Goal: Complete application form: Complete application form

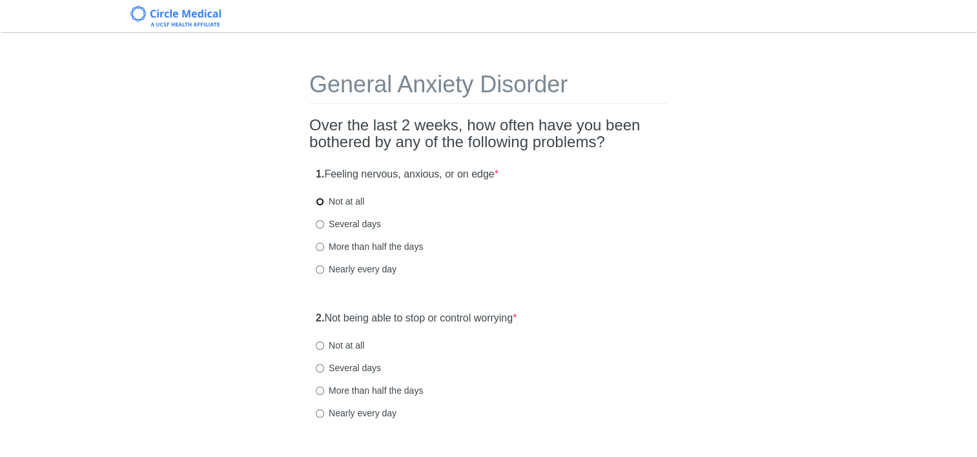
click at [320, 201] on input "Not at all" at bounding box center [320, 202] width 8 height 8
radio input "true"
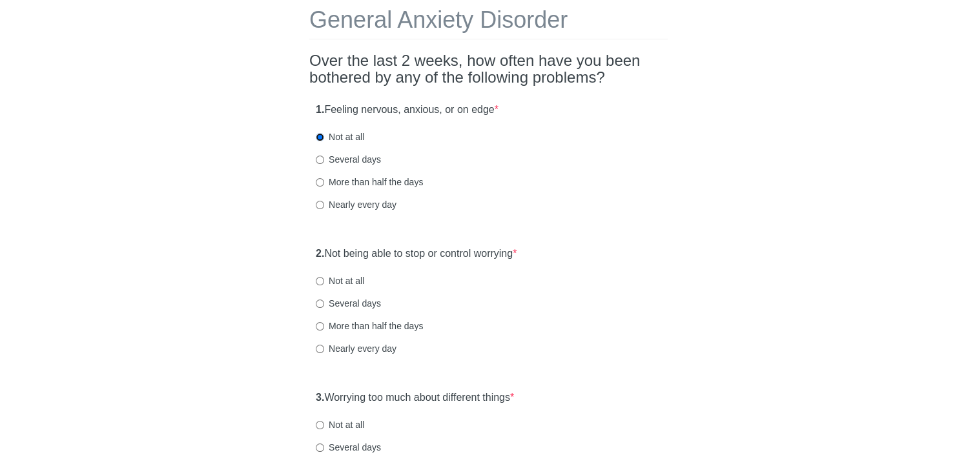
scroll to position [129, 0]
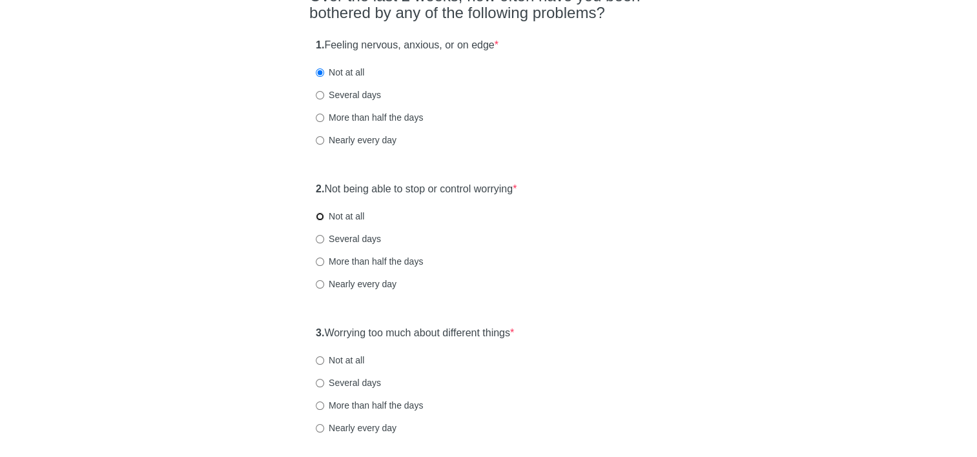
click at [320, 216] on input "Not at all" at bounding box center [320, 216] width 8 height 8
radio input "true"
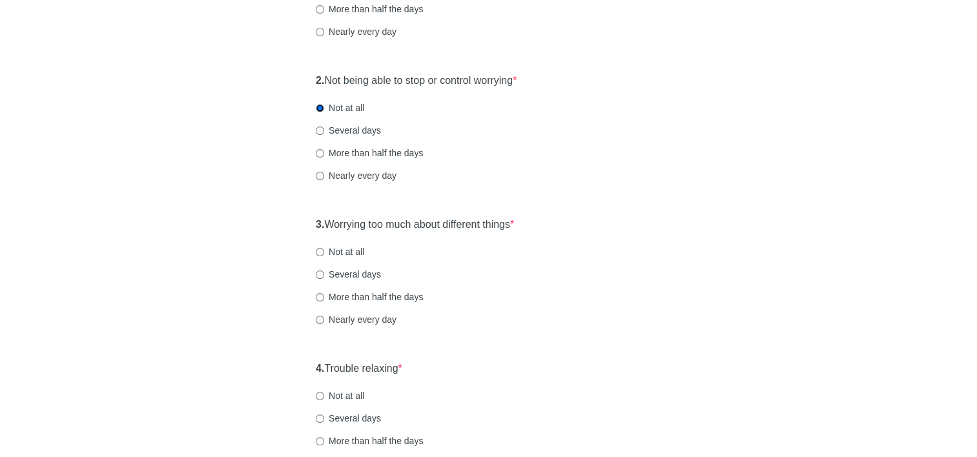
scroll to position [258, 0]
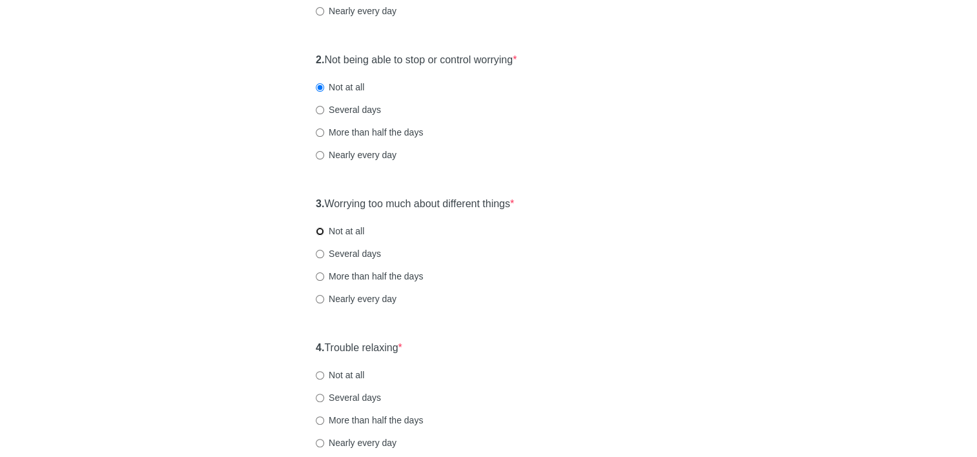
click at [321, 228] on input "Not at all" at bounding box center [320, 231] width 8 height 8
radio input "true"
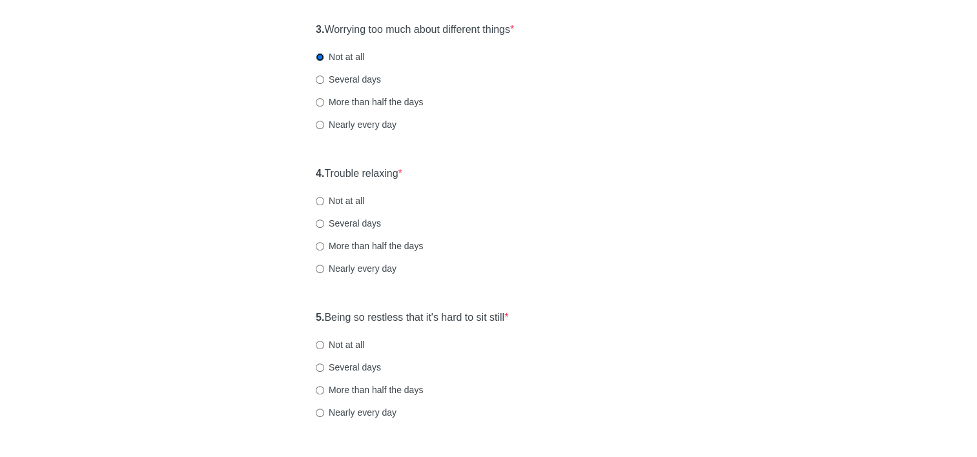
scroll to position [452, 0]
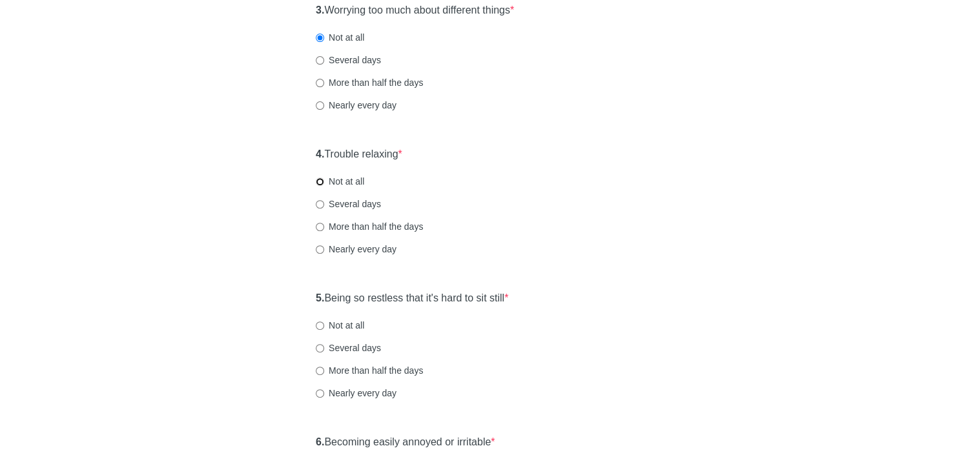
drag, startPoint x: 316, startPoint y: 184, endPoint x: 372, endPoint y: 199, distance: 58.3
click at [318, 183] on input "Not at all" at bounding box center [320, 182] width 8 height 8
radio input "true"
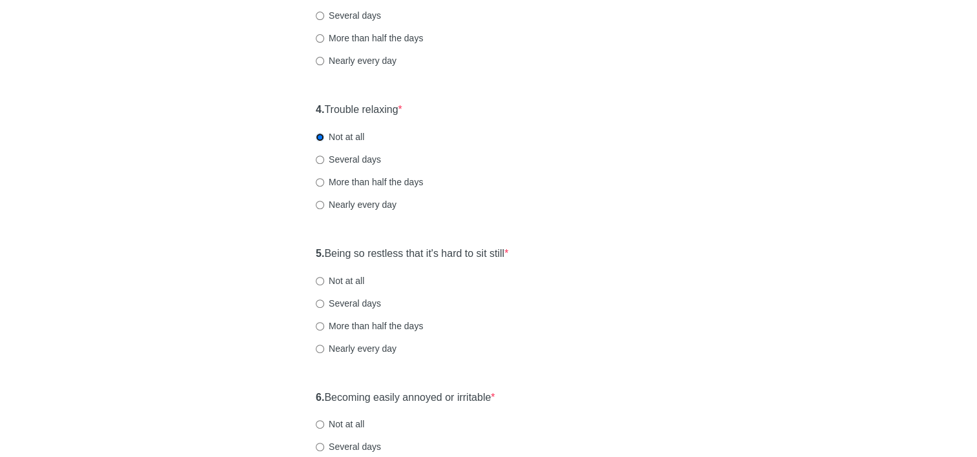
scroll to position [516, 0]
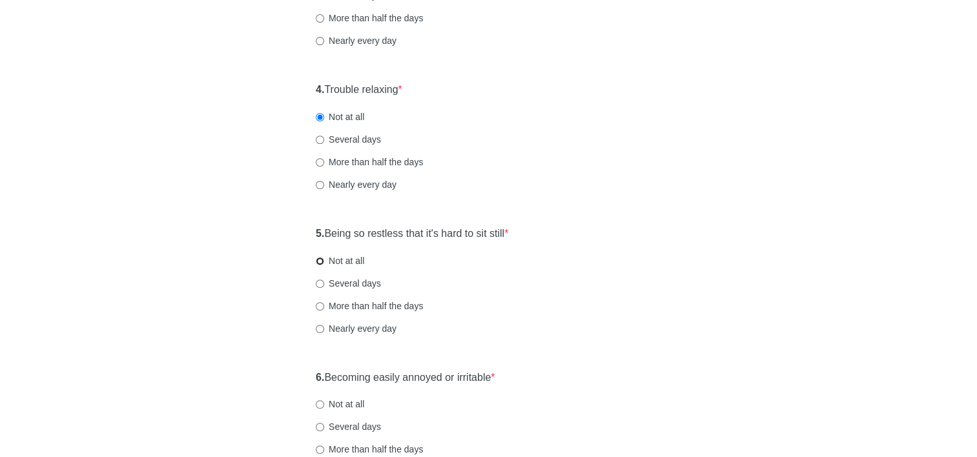
click at [318, 262] on input "Not at all" at bounding box center [320, 261] width 8 height 8
radio input "true"
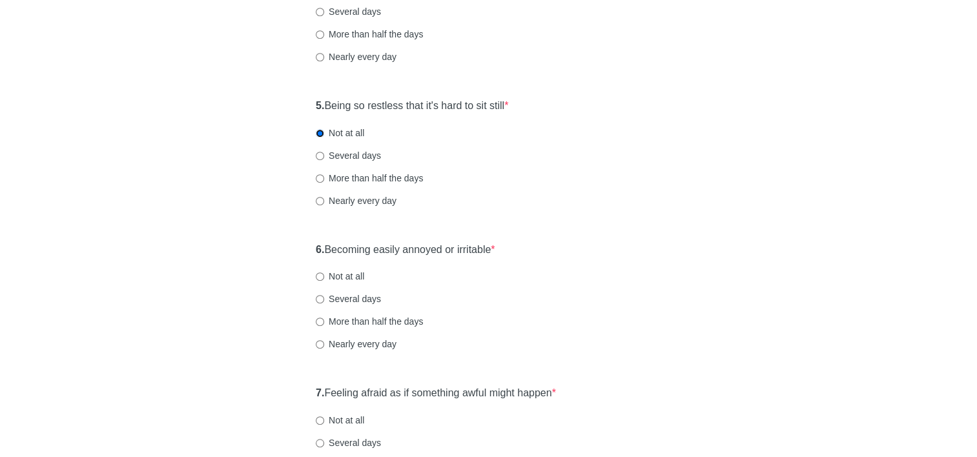
scroll to position [645, 0]
click at [320, 278] on input "Not at all" at bounding box center [320, 275] width 8 height 8
radio input "true"
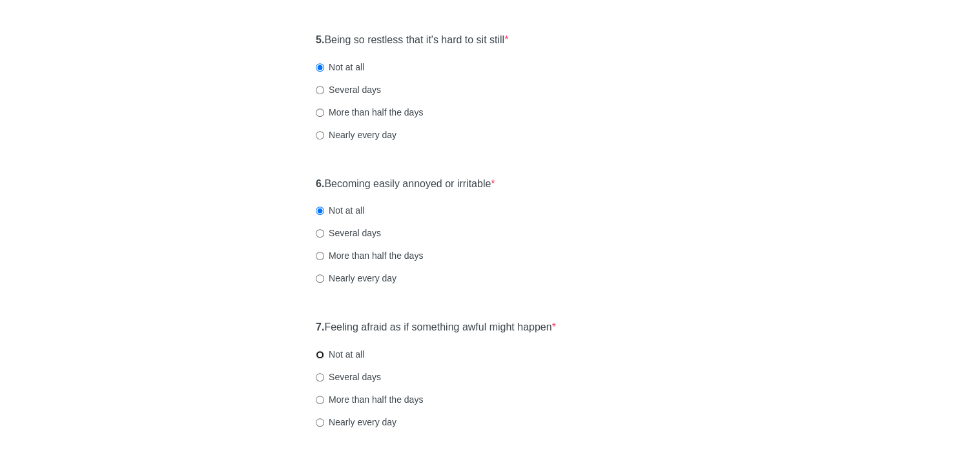
click at [319, 354] on input "Not at all" at bounding box center [320, 354] width 8 height 8
radio input "true"
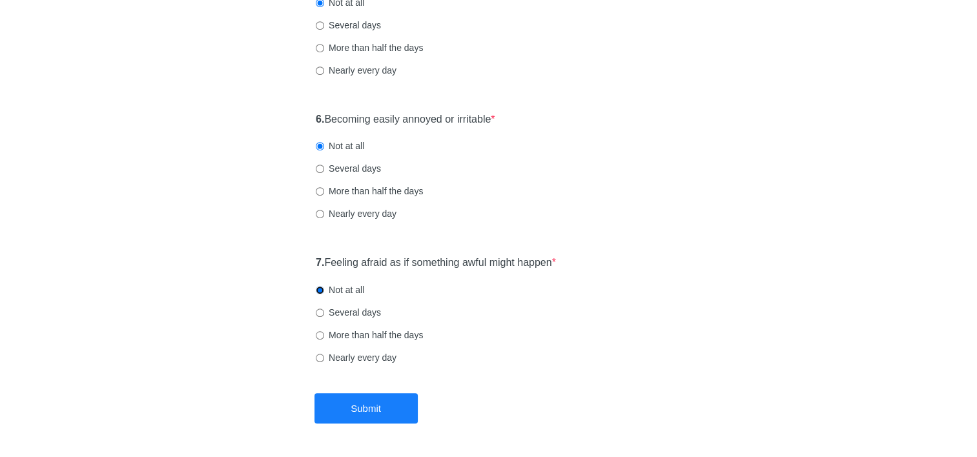
scroll to position [818, 0]
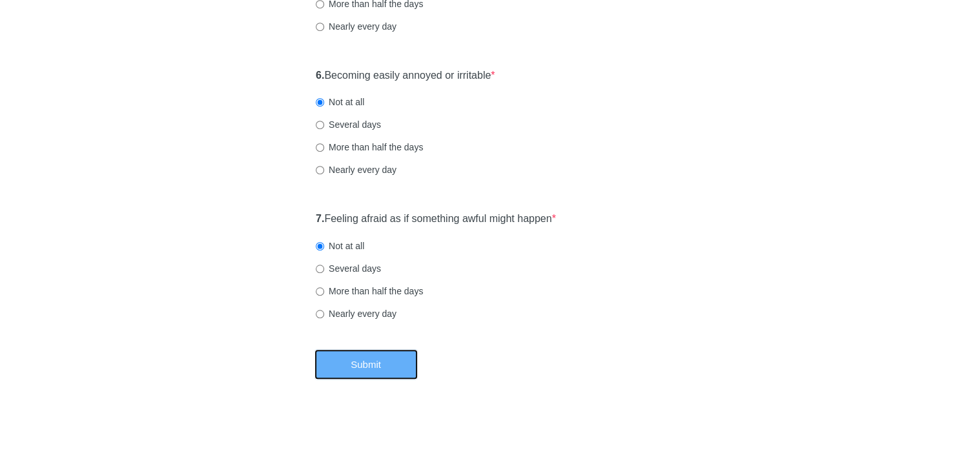
click at [352, 367] on button "Submit" at bounding box center [365, 364] width 103 height 30
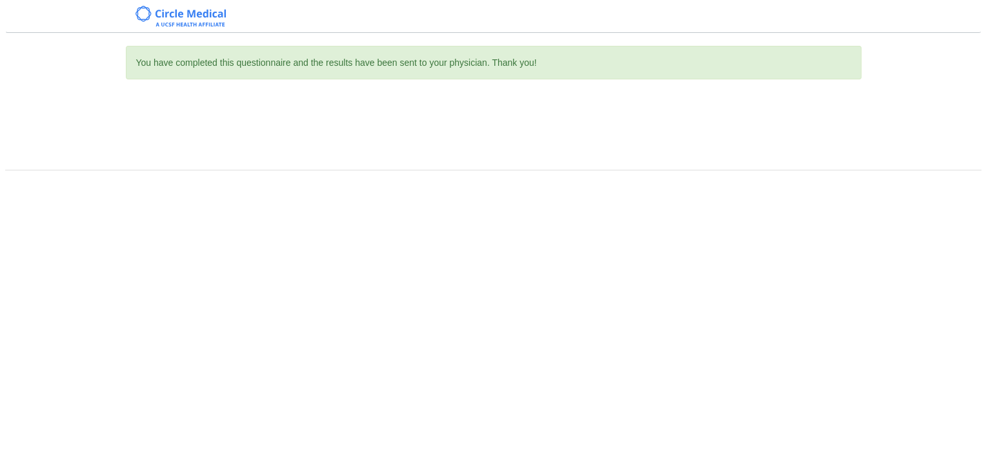
scroll to position [0, 0]
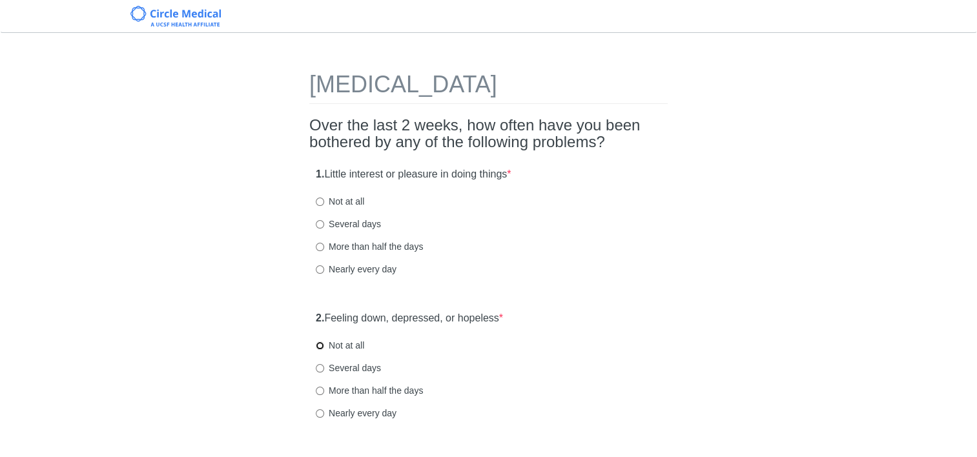
click at [318, 345] on input "Not at all" at bounding box center [320, 345] width 8 height 8
radio input "true"
click at [320, 200] on input "Not at all" at bounding box center [320, 202] width 8 height 8
radio input "true"
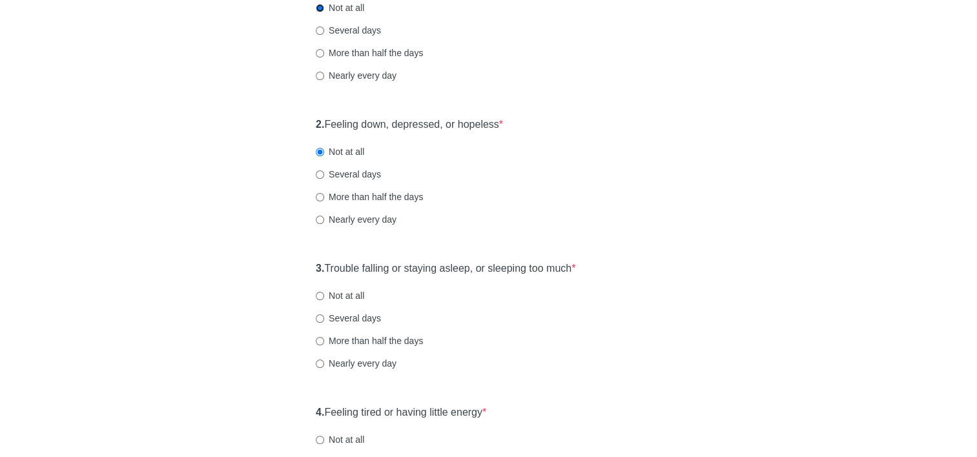
scroll to position [323, 0]
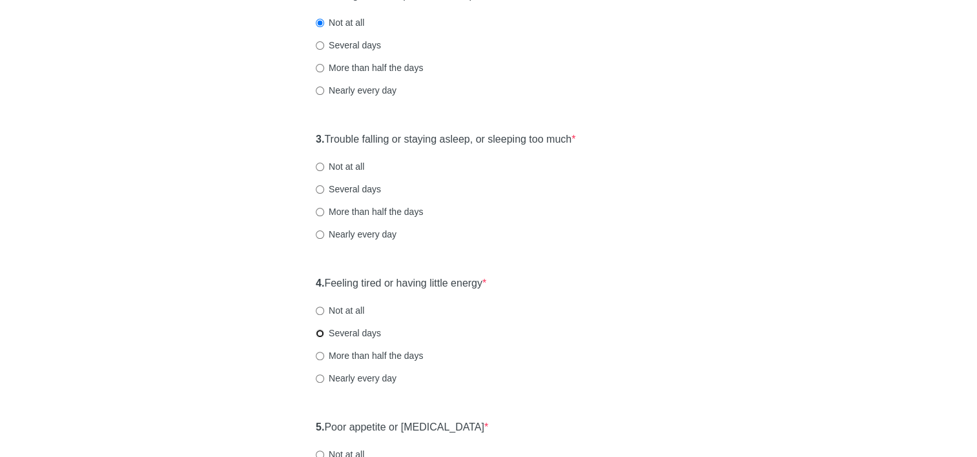
click at [322, 331] on input "Several days" at bounding box center [320, 333] width 8 height 8
radio input "true"
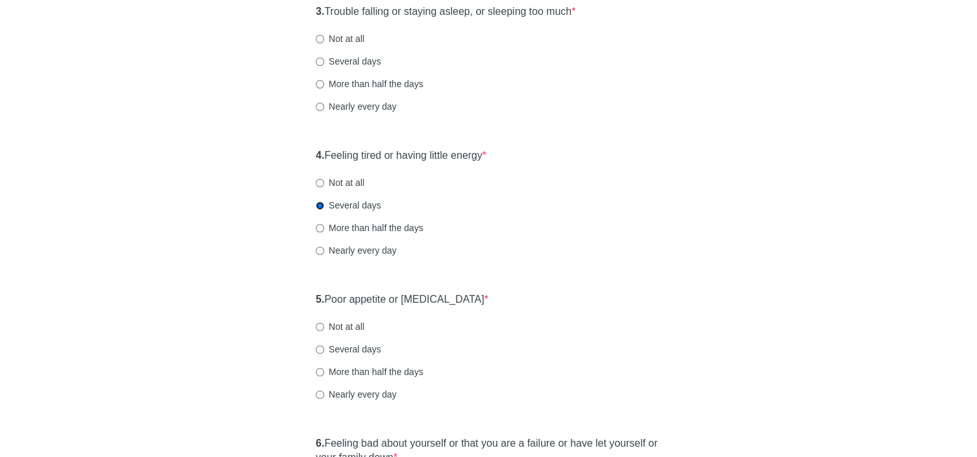
scroll to position [452, 0]
click at [320, 351] on input "Several days" at bounding box center [320, 348] width 8 height 8
radio input "true"
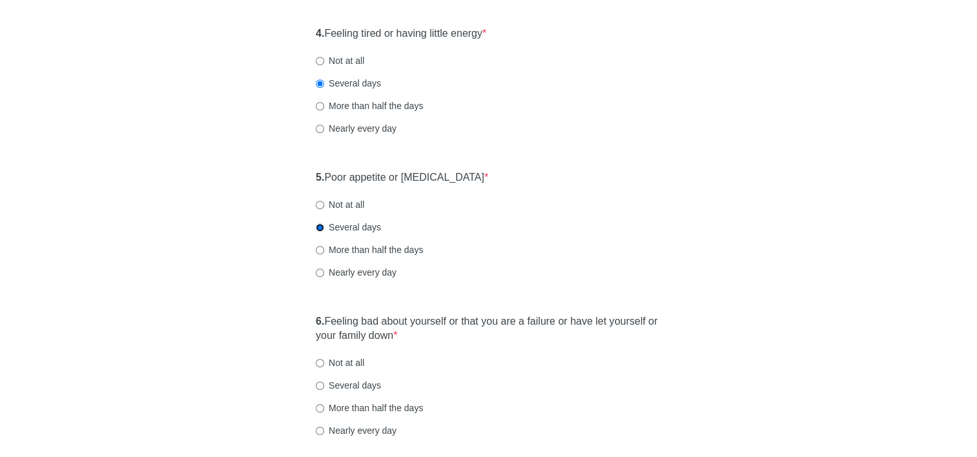
scroll to position [581, 0]
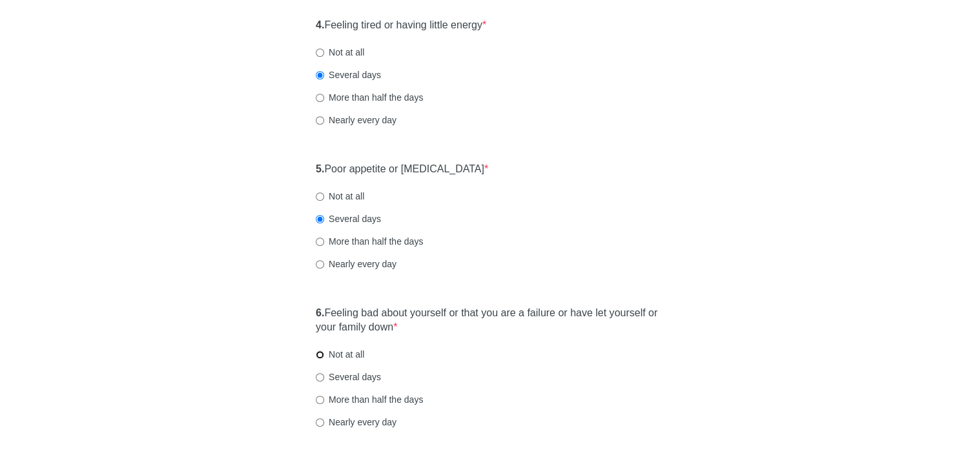
click at [323, 353] on input "Not at all" at bounding box center [320, 354] width 8 height 8
radio input "true"
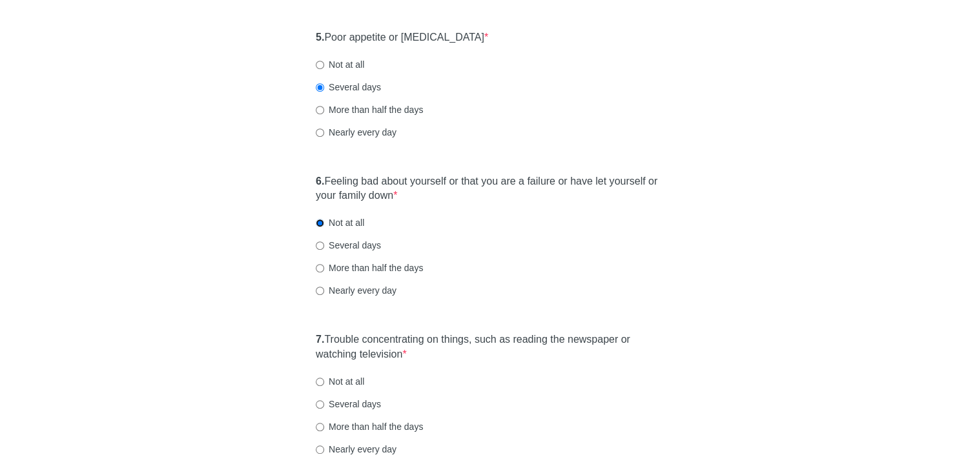
scroll to position [775, 0]
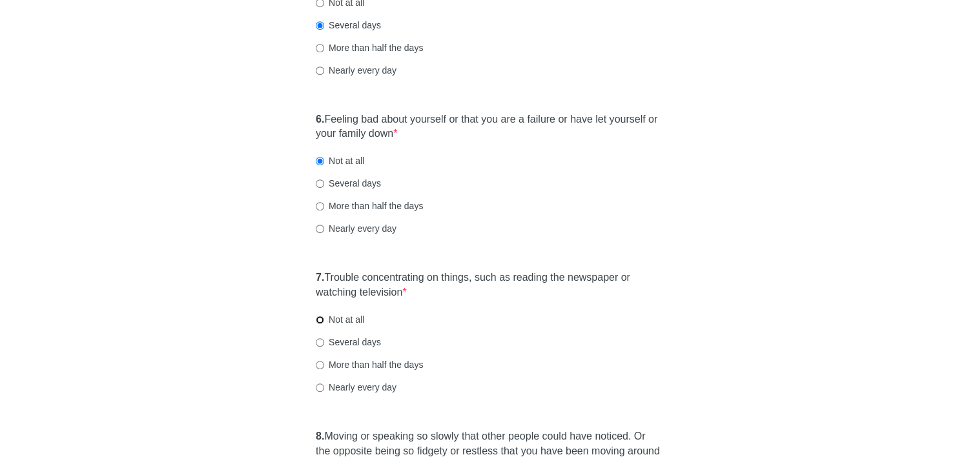
click at [320, 320] on input "Not at all" at bounding box center [320, 320] width 8 height 8
radio input "true"
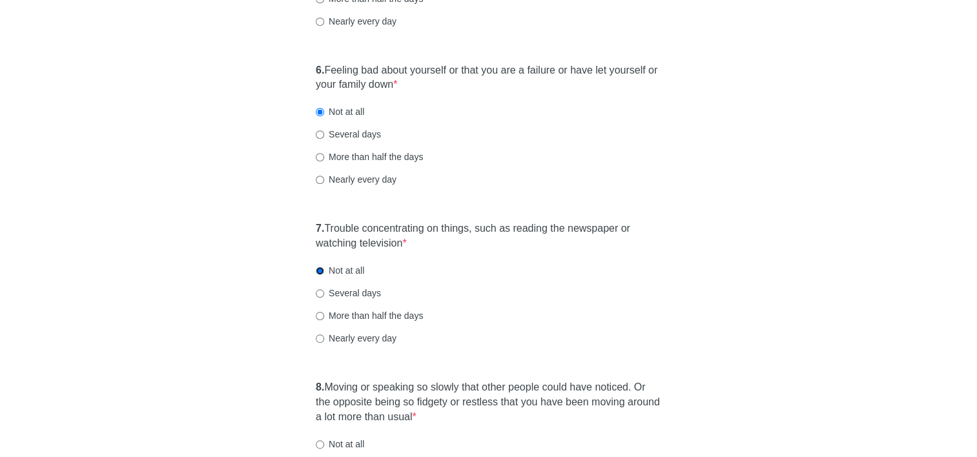
scroll to position [904, 0]
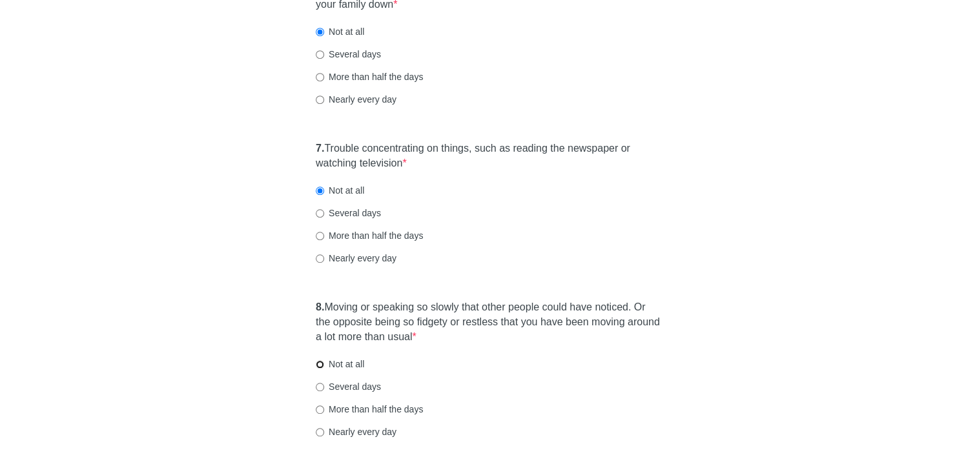
click at [319, 362] on input "Not at all" at bounding box center [320, 364] width 8 height 8
radio input "true"
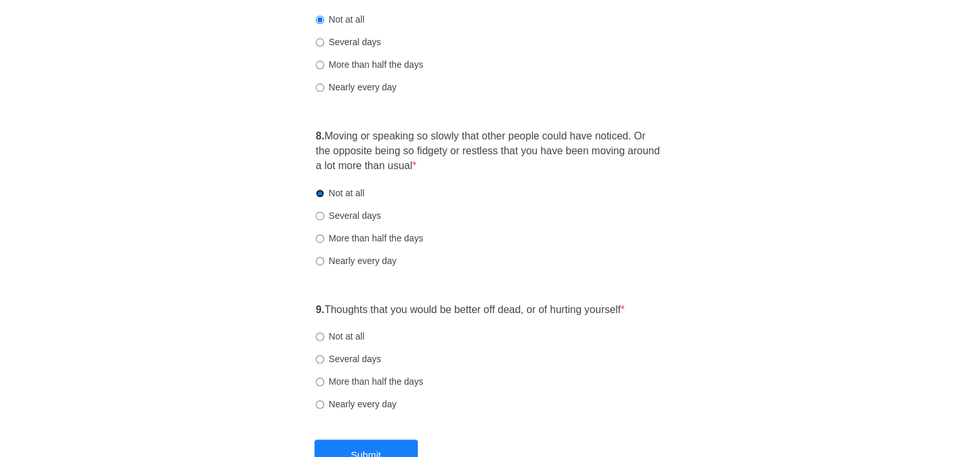
scroll to position [1097, 0]
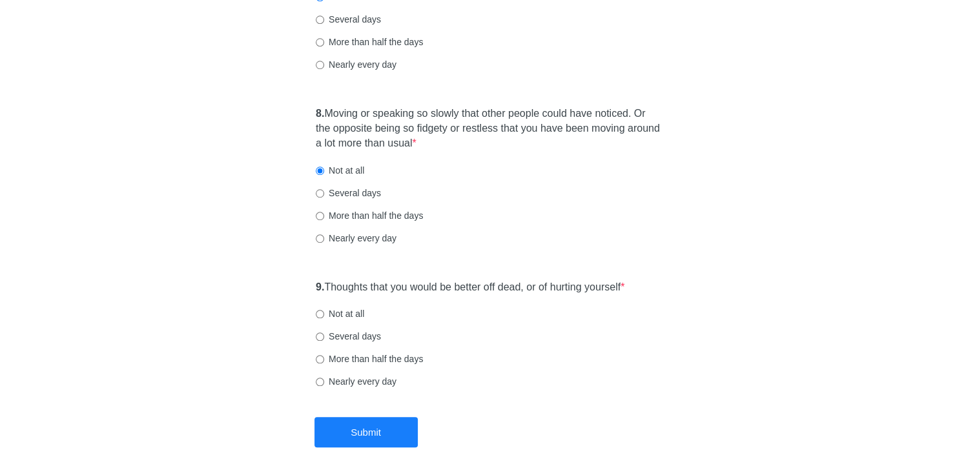
click at [314, 313] on div "9. Thoughts that you would be better off dead, or of hurting yourself * Not at …" at bounding box center [488, 341] width 358 height 134
click at [321, 314] on input "Not at all" at bounding box center [320, 314] width 8 height 8
radio input "true"
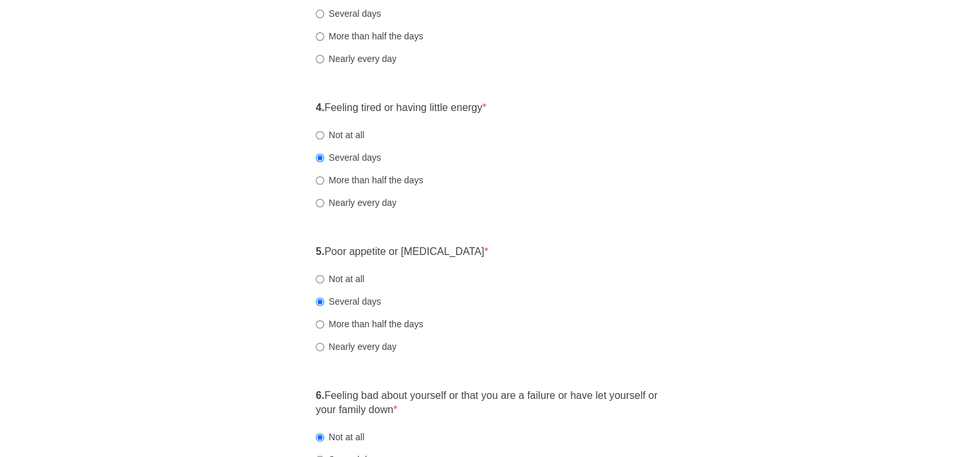
scroll to position [387, 0]
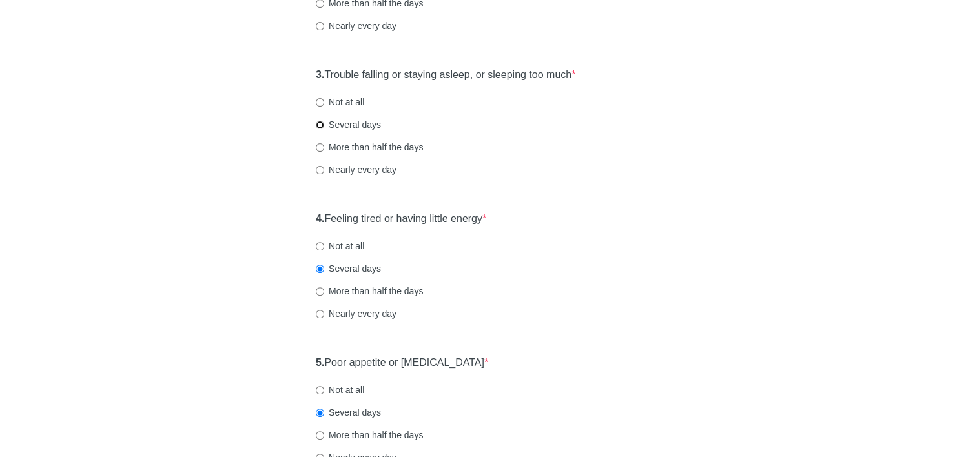
click at [321, 122] on input "Several days" at bounding box center [320, 125] width 8 height 8
radio input "true"
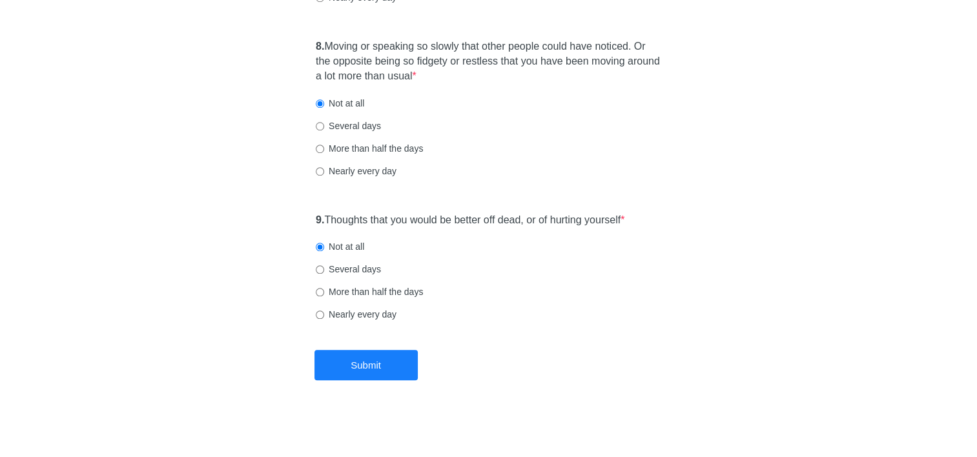
scroll to position [1165, 0]
click at [367, 364] on button "Submit" at bounding box center [365, 364] width 103 height 30
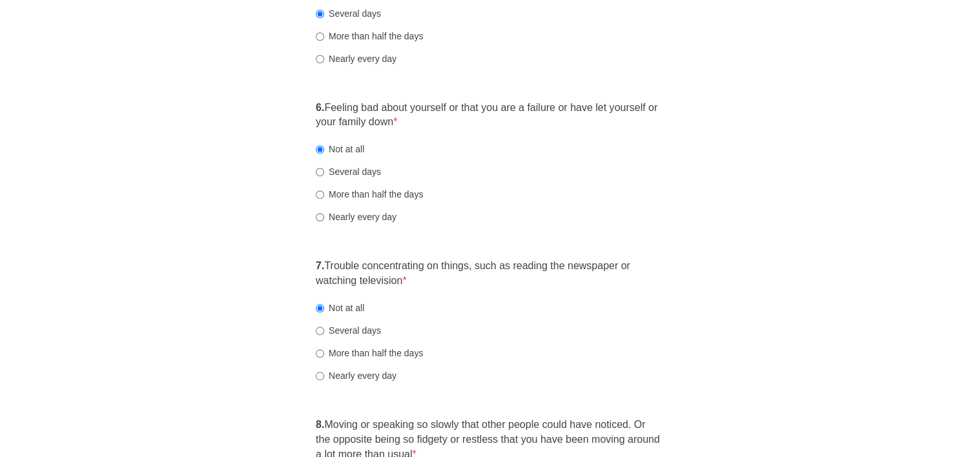
scroll to position [584, 0]
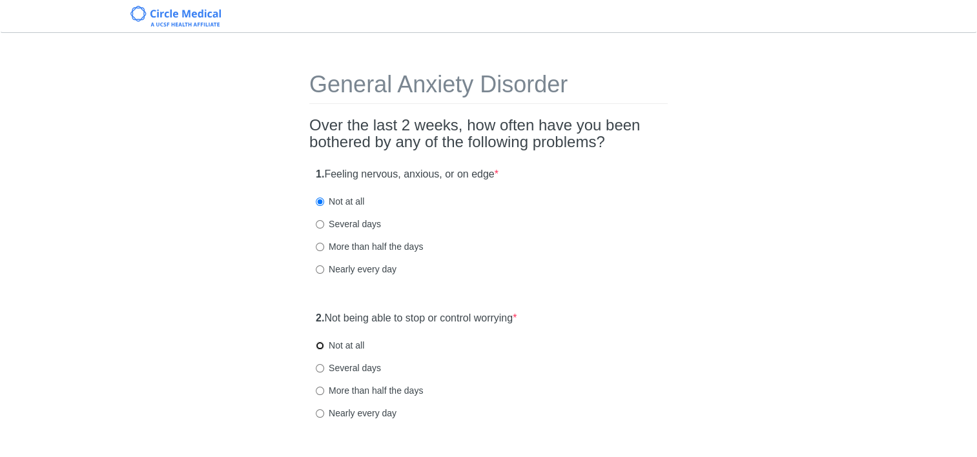
click at [321, 342] on input "Not at all" at bounding box center [320, 345] width 8 height 8
radio input "true"
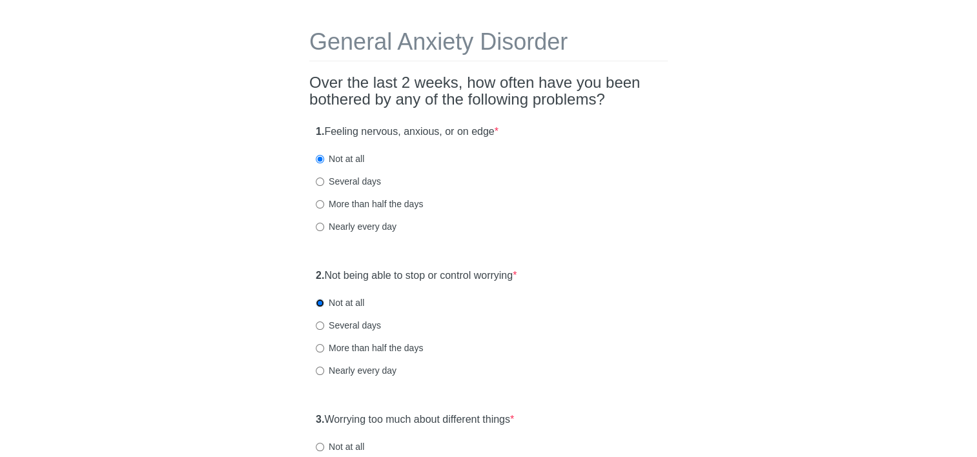
scroll to position [65, 0]
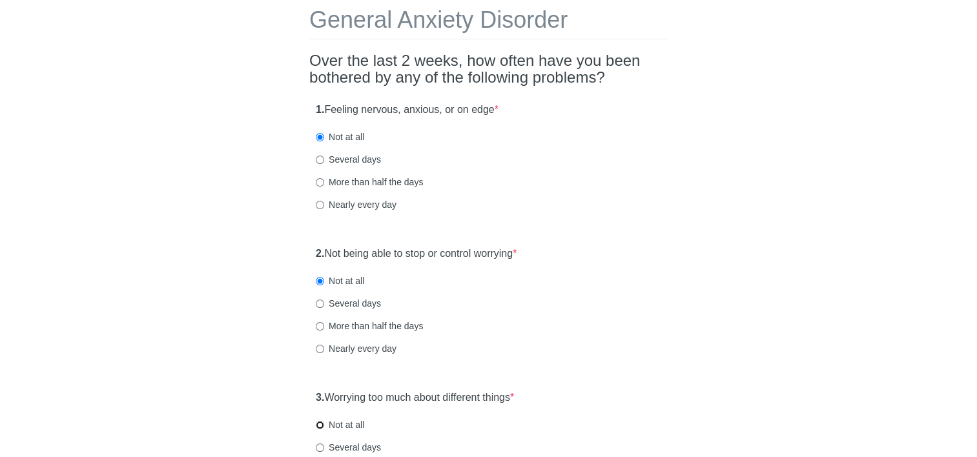
click at [320, 426] on input "Not at all" at bounding box center [320, 425] width 8 height 8
radio input "true"
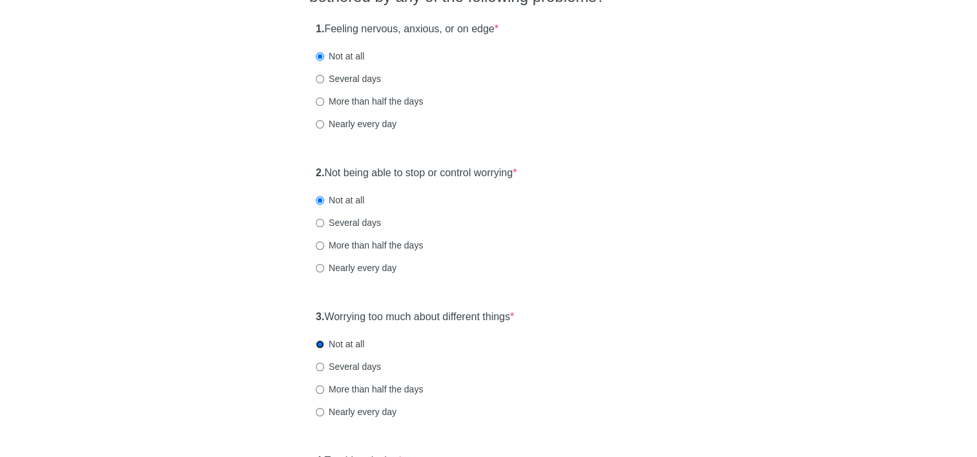
scroll to position [258, 0]
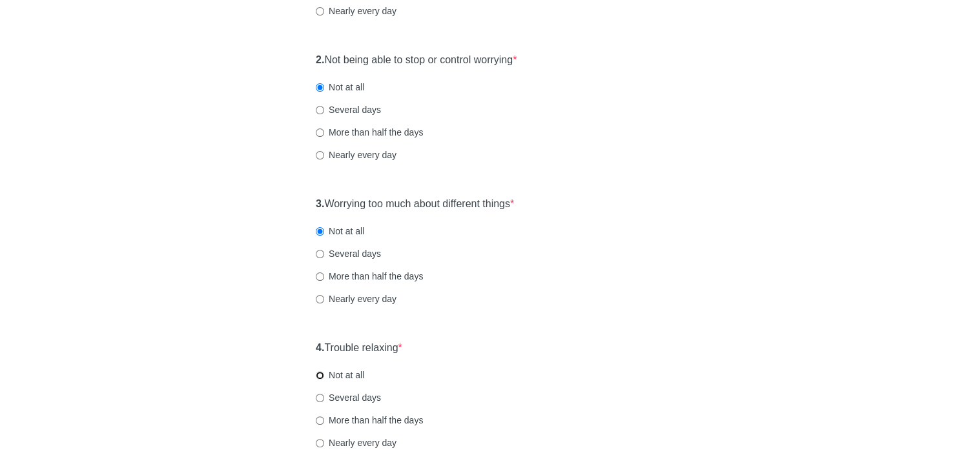
click at [321, 378] on input "Not at all" at bounding box center [320, 375] width 8 height 8
radio input "true"
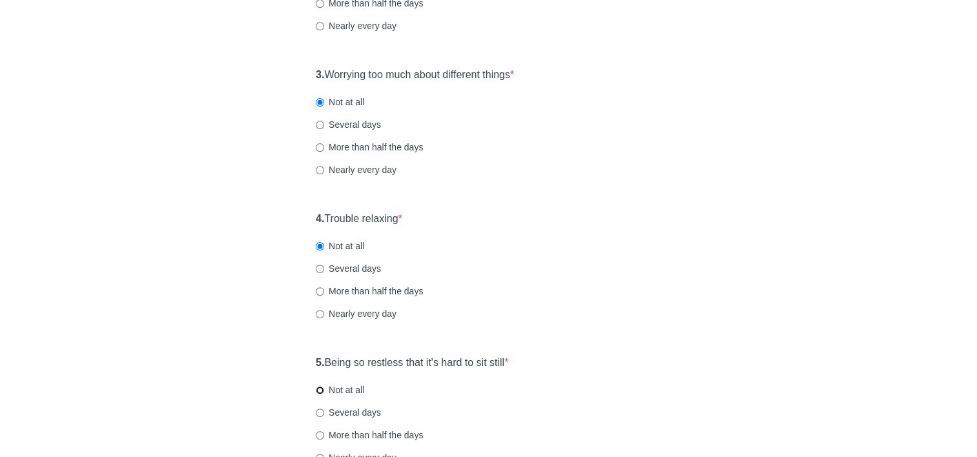
click at [318, 390] on input "Not at all" at bounding box center [320, 390] width 8 height 8
radio input "true"
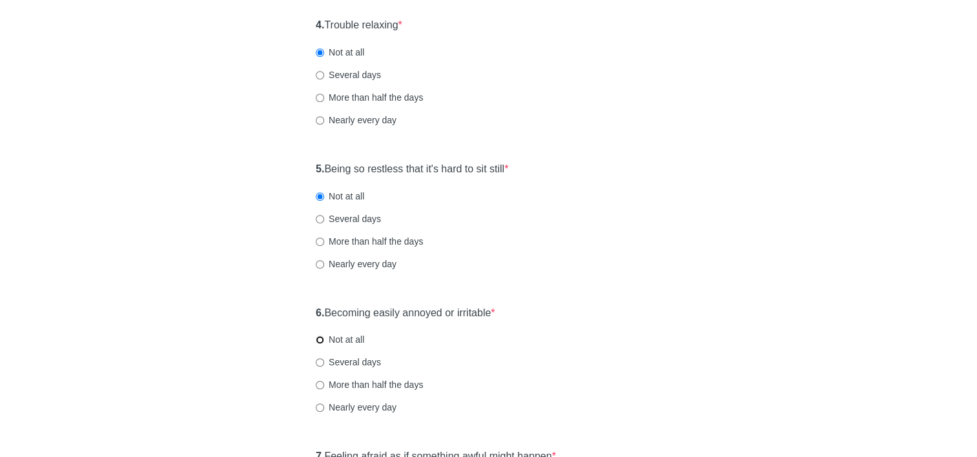
click at [316, 338] on input "Not at all" at bounding box center [320, 340] width 8 height 8
radio input "true"
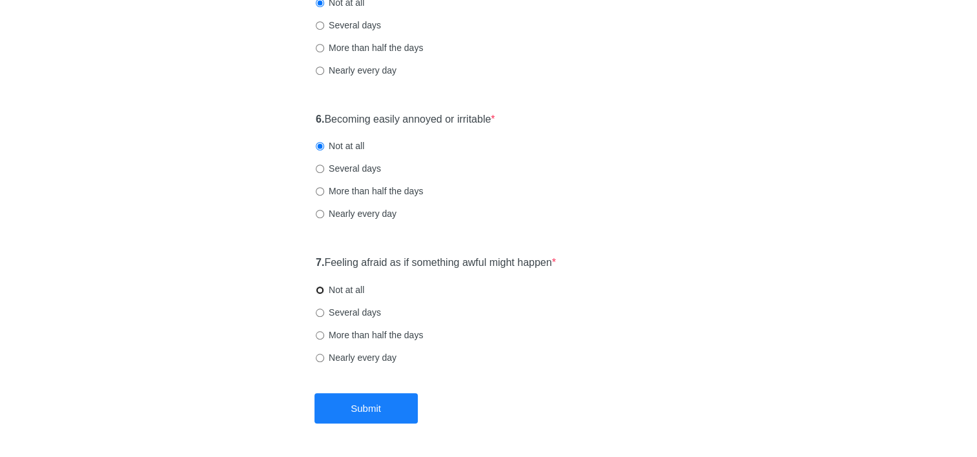
click at [323, 287] on input "Not at all" at bounding box center [320, 290] width 8 height 8
radio input "true"
click at [353, 407] on button "Submit" at bounding box center [365, 408] width 103 height 30
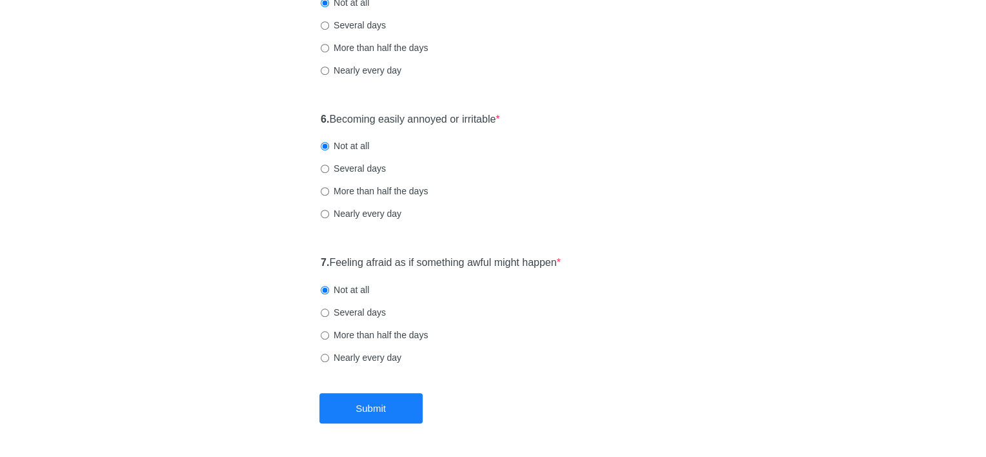
scroll to position [0, 0]
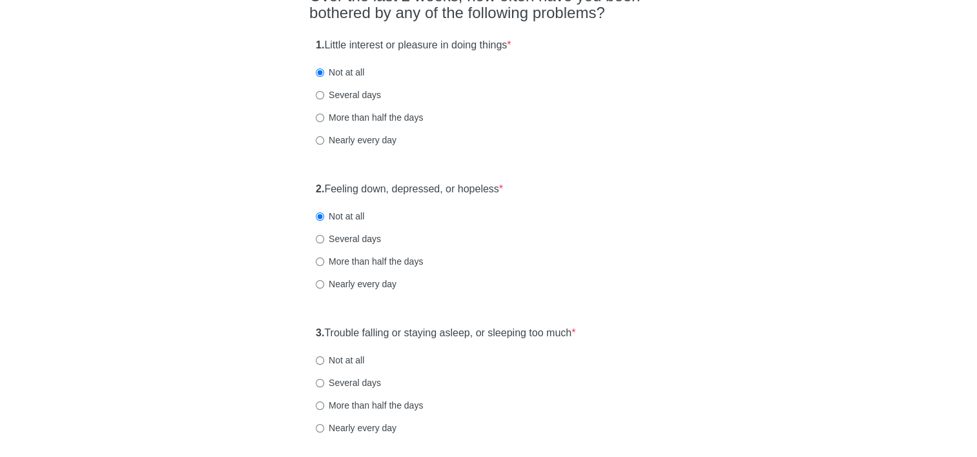
click at [319, 354] on label "Not at all" at bounding box center [340, 360] width 48 height 13
click at [319, 356] on input "Not at all" at bounding box center [320, 360] width 8 height 8
radio input "true"
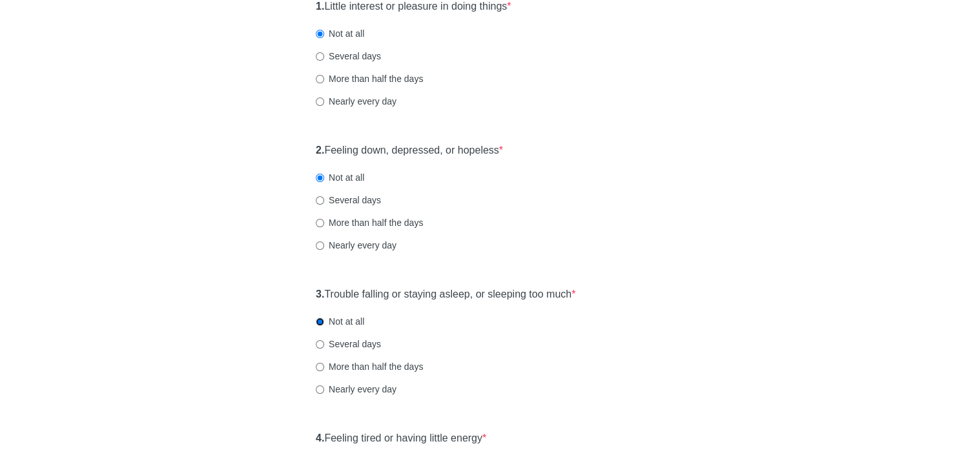
scroll to position [323, 0]
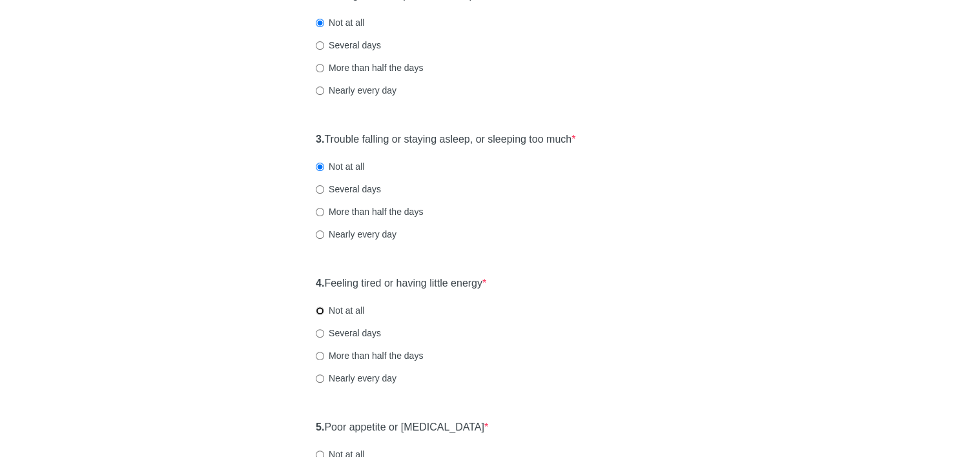
click at [320, 309] on input "Not at all" at bounding box center [320, 311] width 8 height 8
radio input "true"
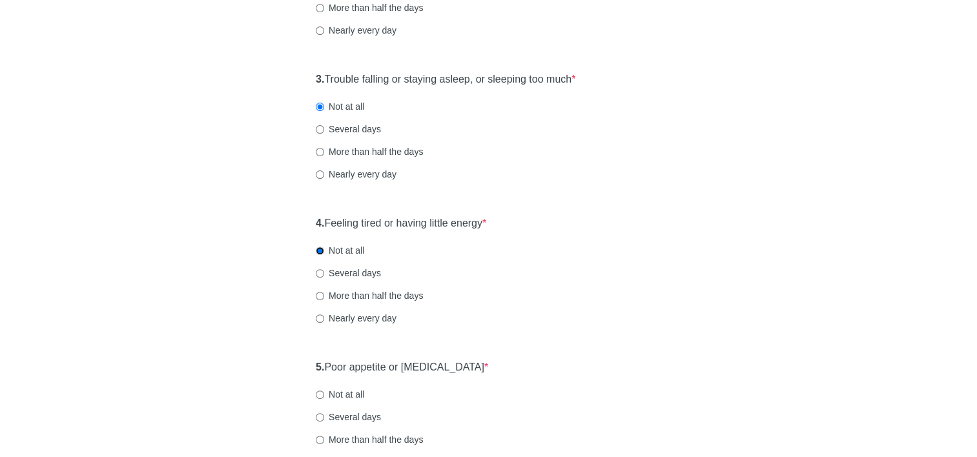
scroll to position [452, 0]
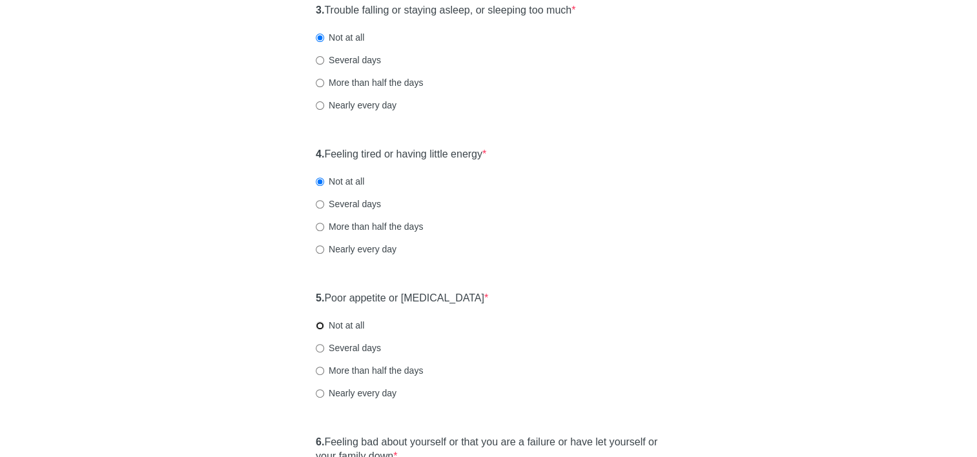
click at [316, 322] on input "Not at all" at bounding box center [320, 325] width 8 height 8
radio input "true"
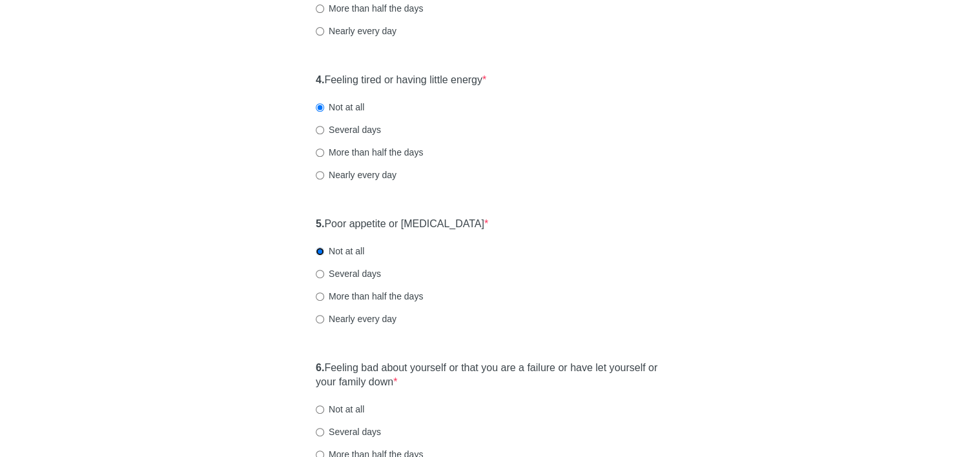
scroll to position [581, 0]
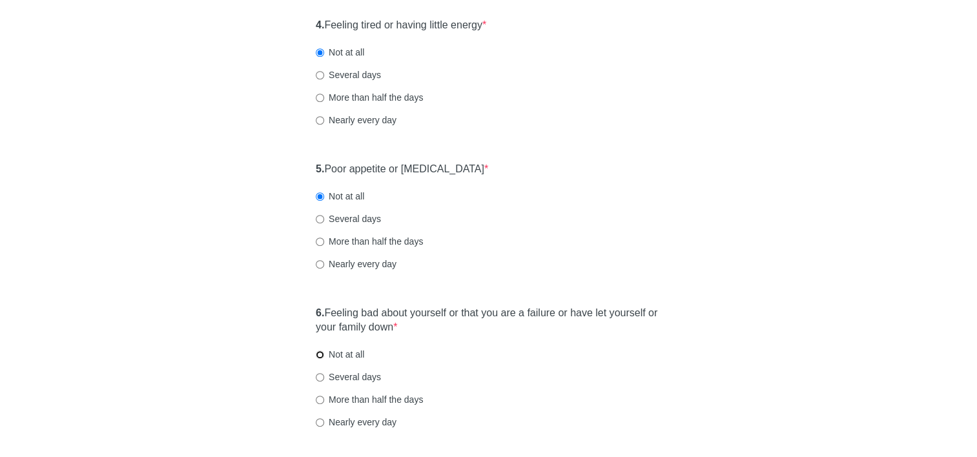
click at [323, 354] on input "Not at all" at bounding box center [320, 354] width 8 height 8
radio input "true"
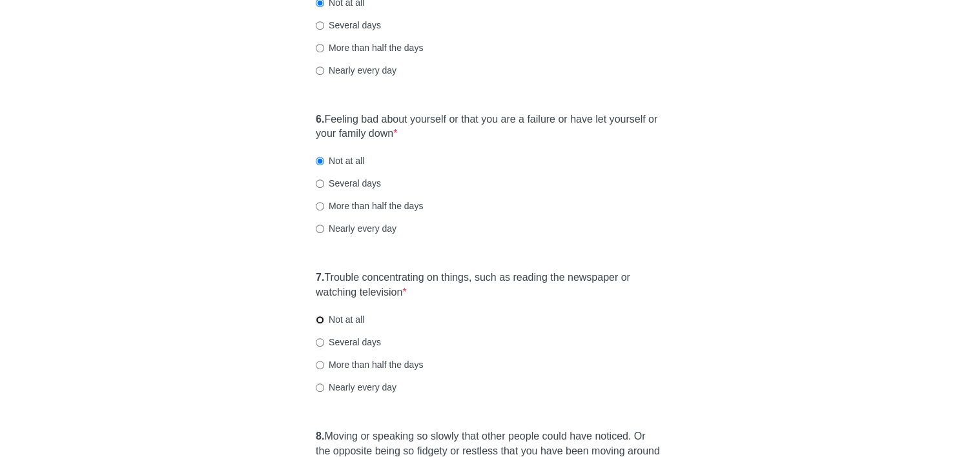
click at [321, 319] on input "Not at all" at bounding box center [320, 320] width 8 height 8
radio input "true"
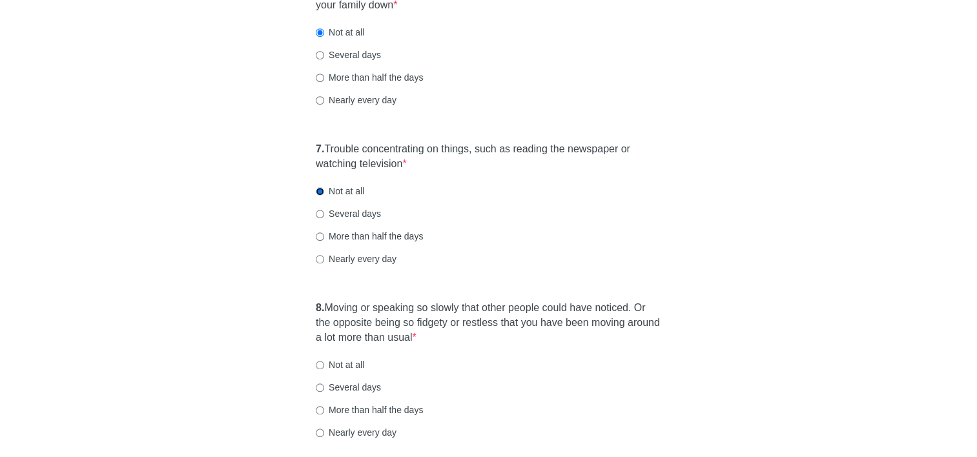
scroll to position [904, 0]
click at [318, 361] on input "Not at all" at bounding box center [320, 364] width 8 height 8
radio input "true"
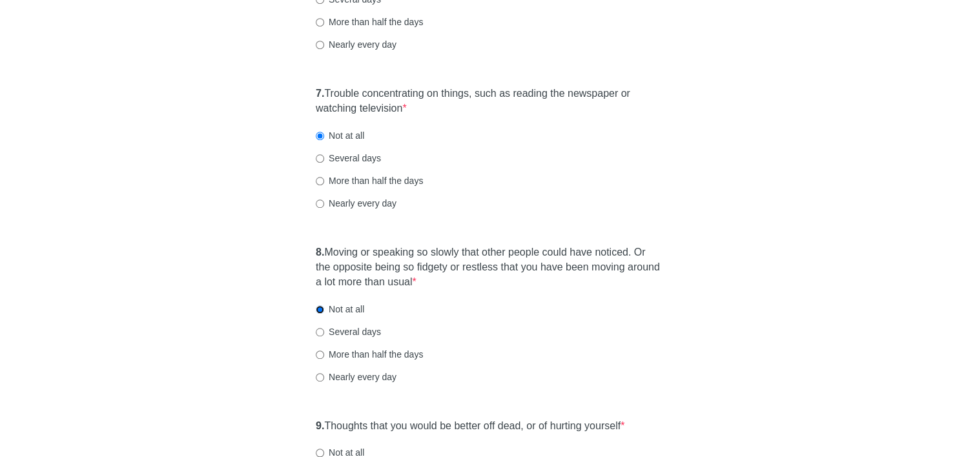
scroll to position [1097, 0]
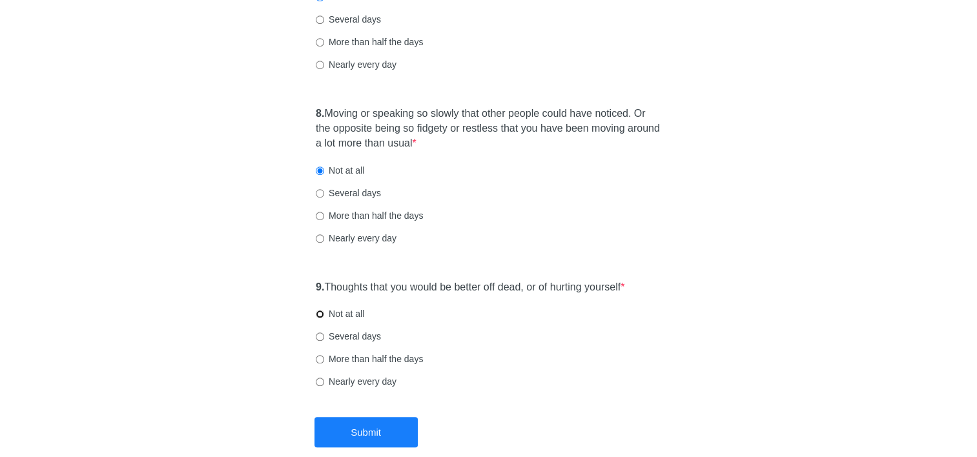
click at [317, 311] on input "Not at all" at bounding box center [320, 314] width 8 height 8
radio input "true"
click at [351, 433] on button "Submit" at bounding box center [365, 432] width 103 height 30
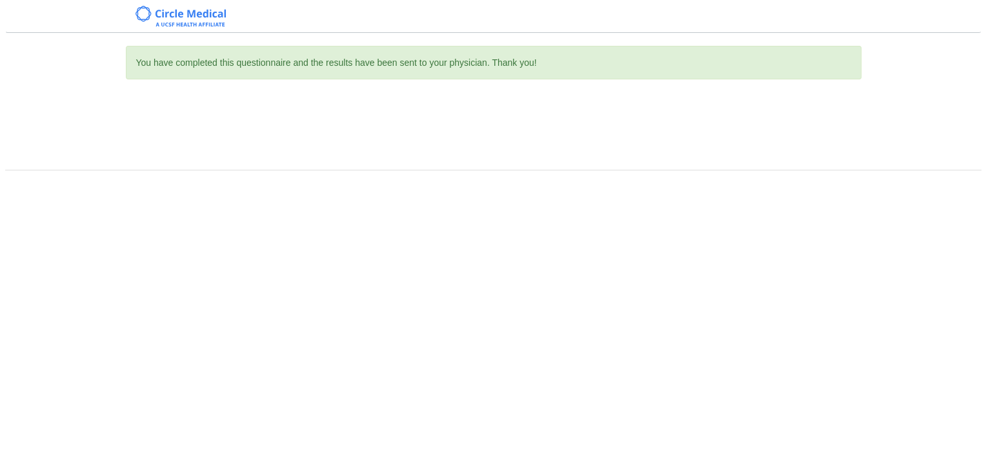
scroll to position [0, 0]
